Goal: Task Accomplishment & Management: Use online tool/utility

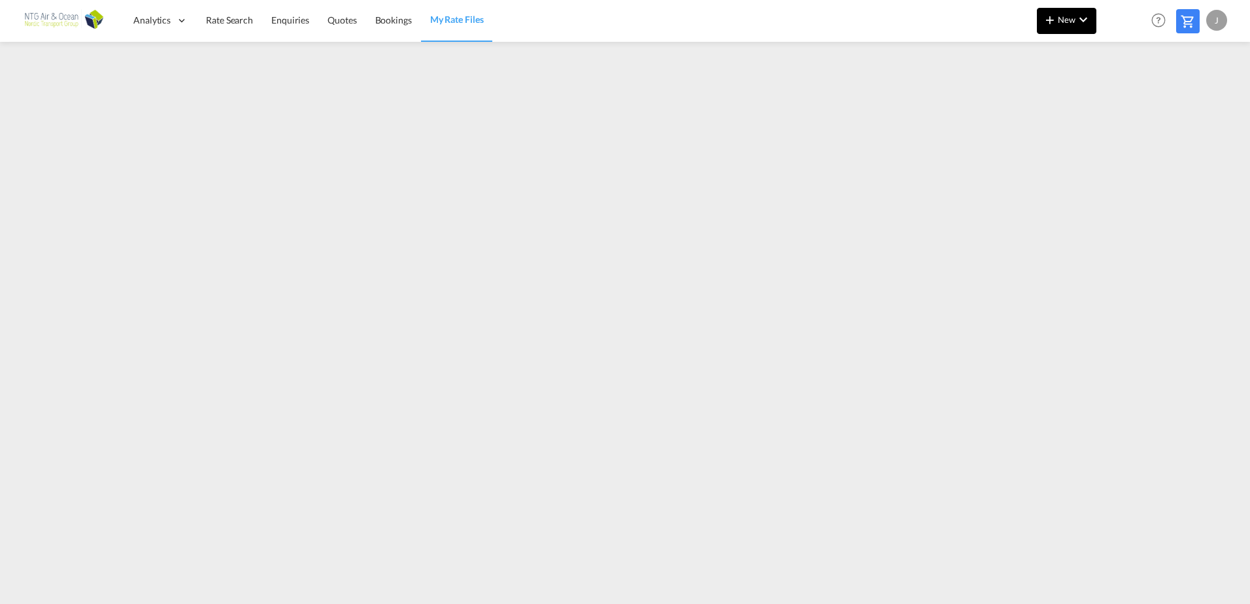
click at [1085, 17] on md-icon "icon-chevron-down" at bounding box center [1084, 20] width 16 height 16
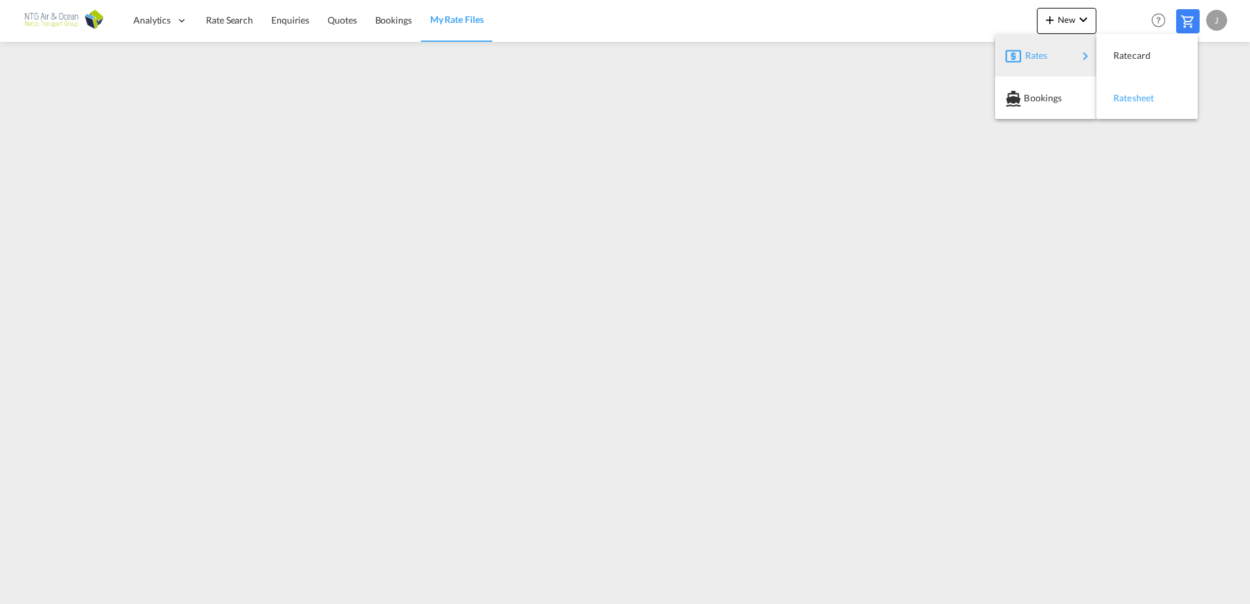
click at [1117, 95] on span "Ratesheet" at bounding box center [1121, 98] width 14 height 26
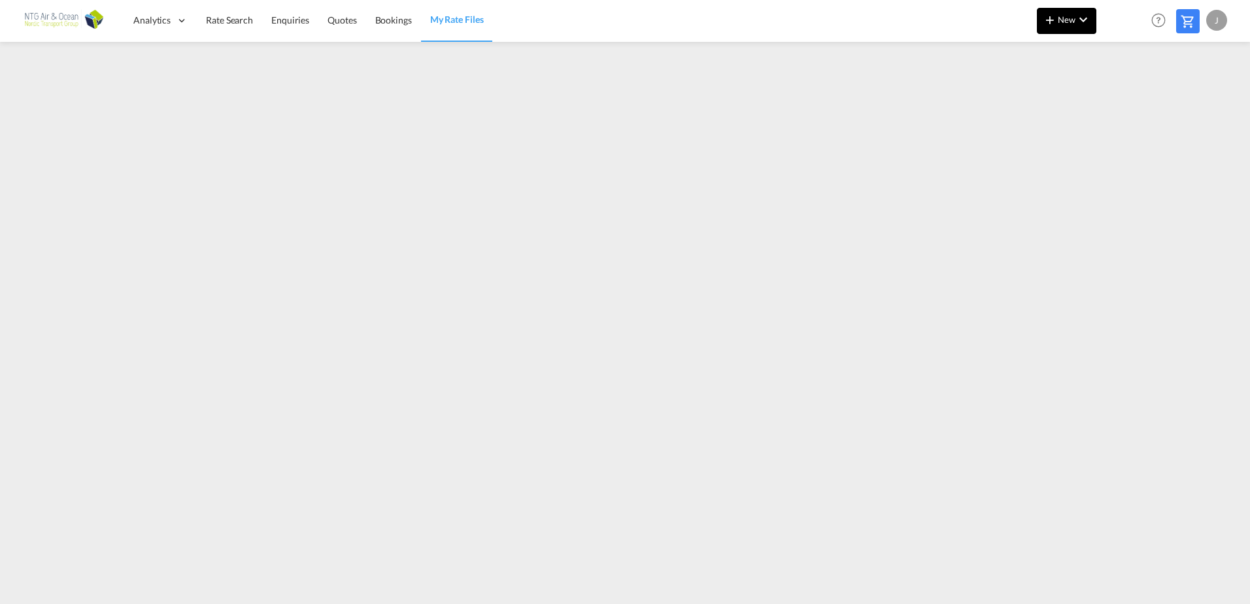
click at [1078, 24] on md-icon "icon-chevron-down" at bounding box center [1084, 20] width 16 height 16
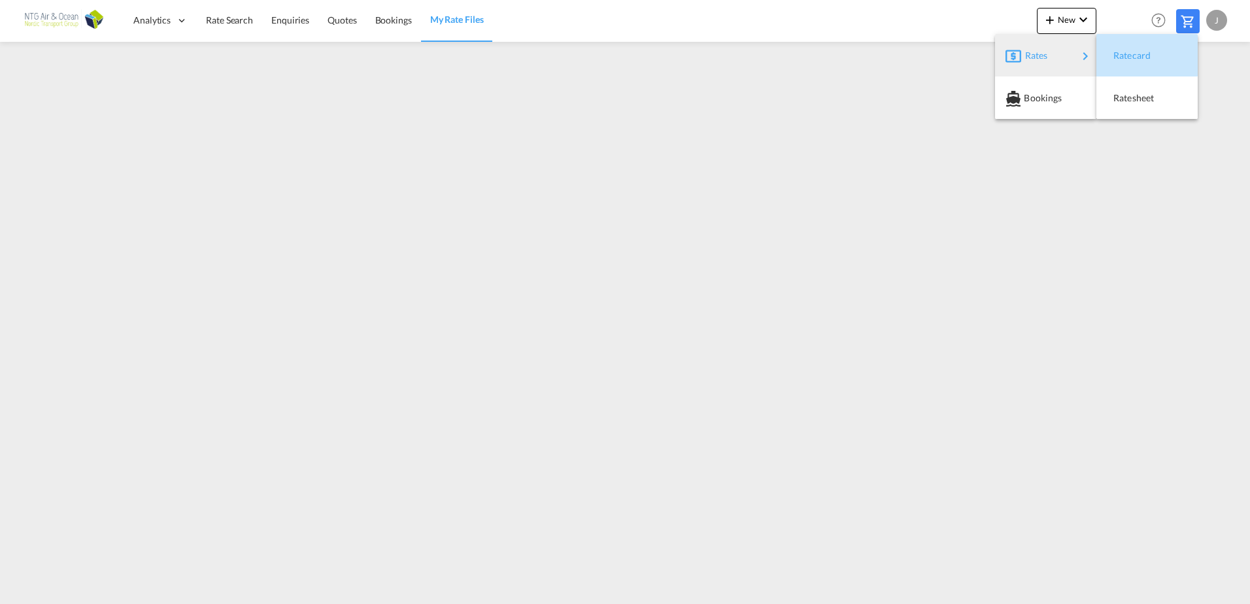
click at [1119, 54] on span "Ratecard" at bounding box center [1121, 56] width 14 height 26
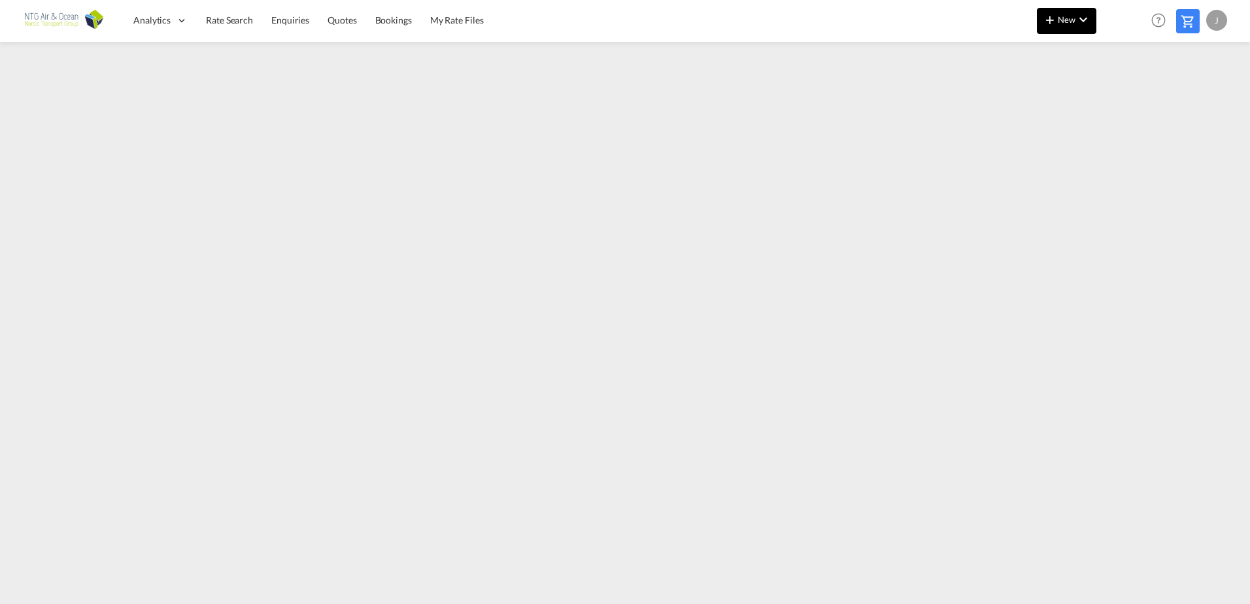
click at [1074, 27] on button "New" at bounding box center [1067, 21] width 60 height 26
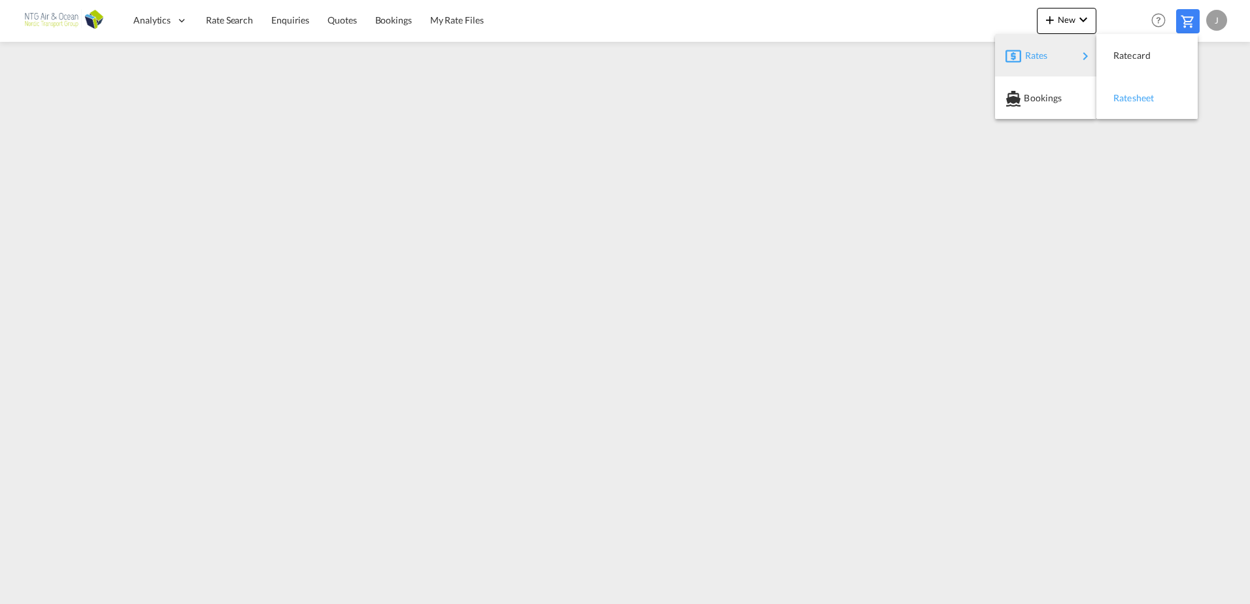
click at [1128, 99] on span "Ratesheet" at bounding box center [1121, 98] width 14 height 26
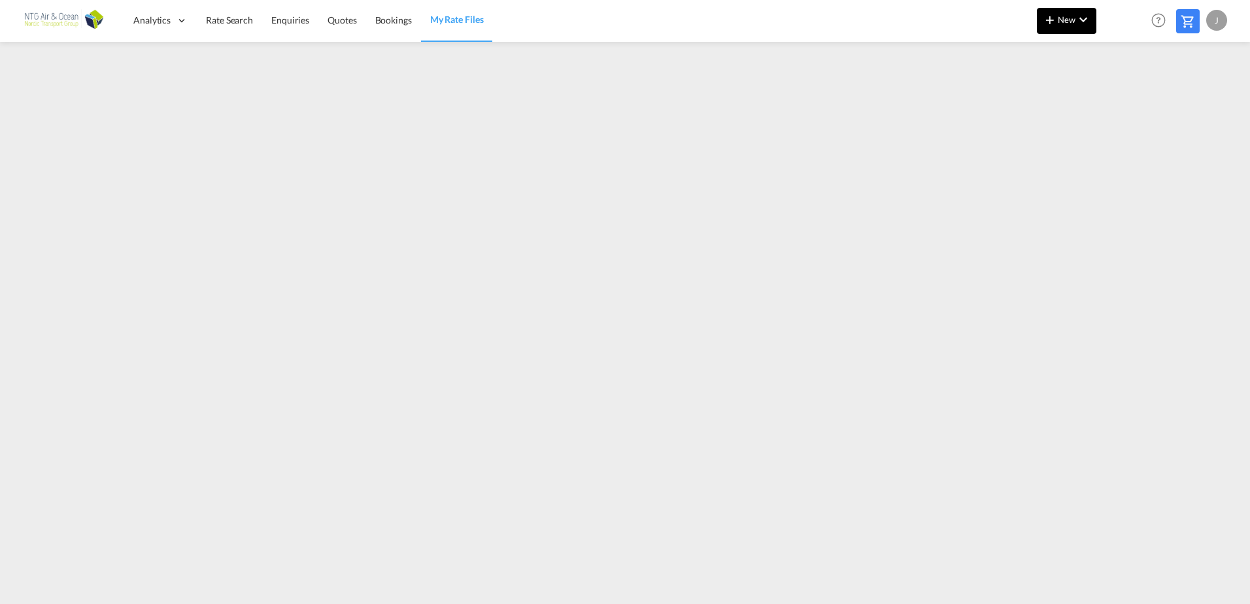
click at [1057, 31] on button "New" at bounding box center [1067, 21] width 60 height 26
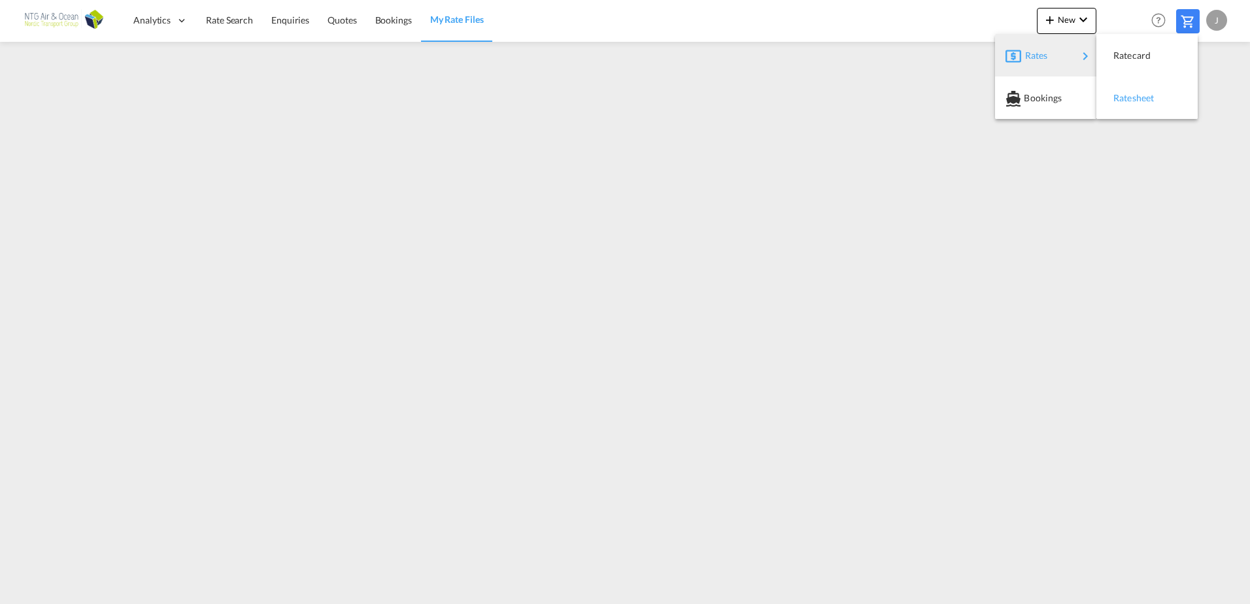
click at [1128, 94] on span "Ratesheet" at bounding box center [1121, 98] width 14 height 26
